Goal: Check status

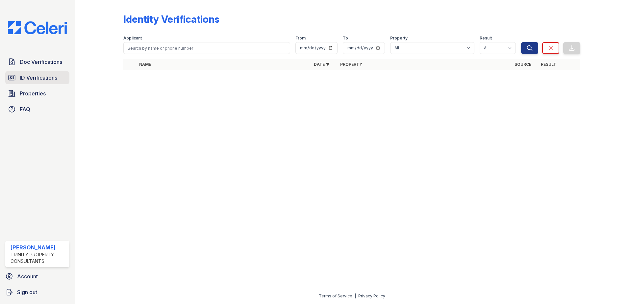
click at [23, 78] on span "ID Verifications" at bounding box center [38, 78] width 37 height 8
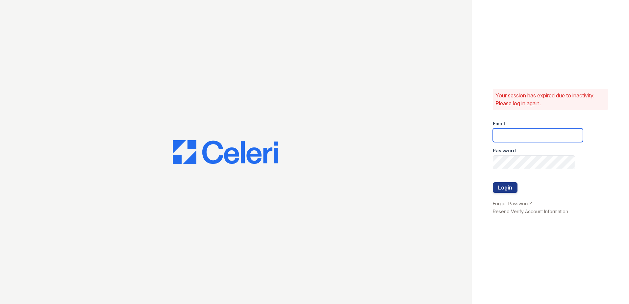
type input "zreyes@trinity-pm.com"
click at [505, 186] on button "Login" at bounding box center [505, 187] width 25 height 11
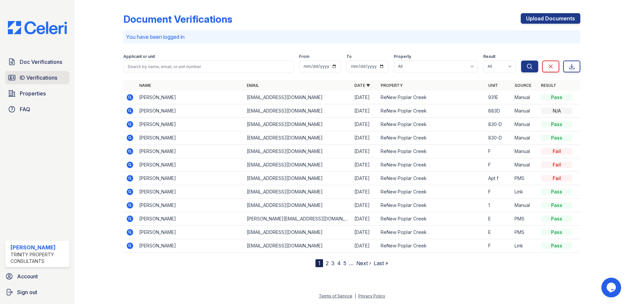
click at [41, 79] on span "ID Verifications" at bounding box center [38, 78] width 37 height 8
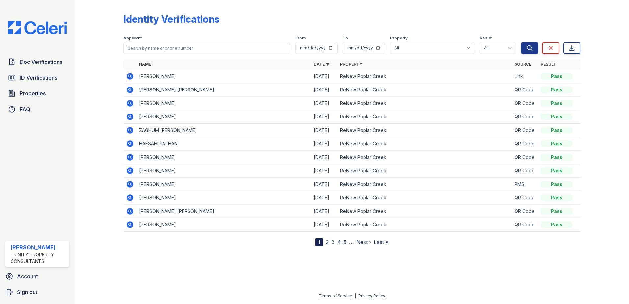
click at [130, 76] on icon at bounding box center [130, 76] width 2 height 2
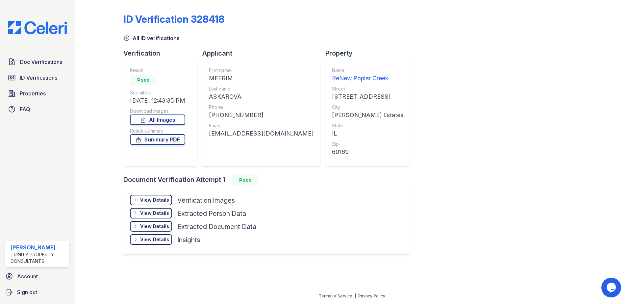
click at [157, 200] on div "View Details" at bounding box center [154, 200] width 29 height 7
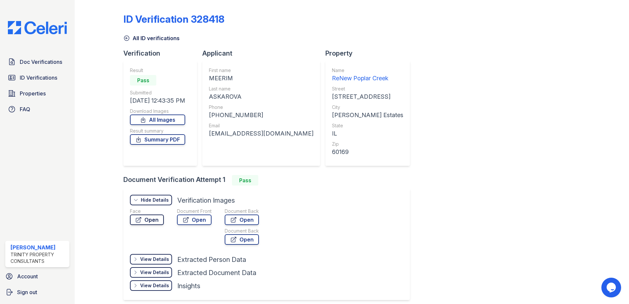
click at [156, 216] on link "Open" at bounding box center [147, 219] width 34 height 11
